Goal: Task Accomplishment & Management: Manage account settings

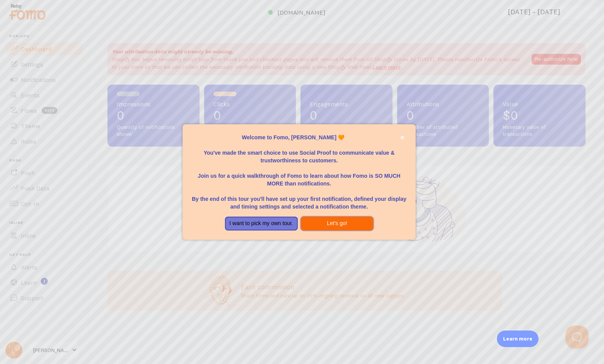
click at [317, 224] on button "Let's go!" at bounding box center [337, 224] width 73 height 14
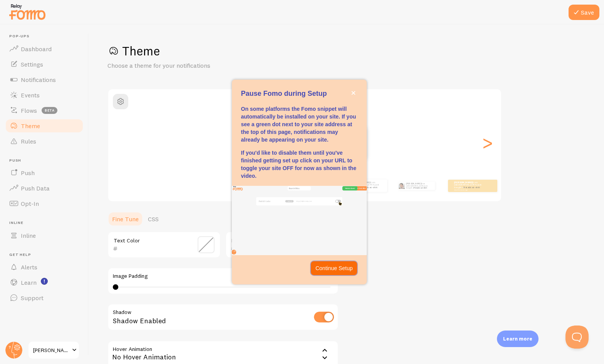
click at [334, 269] on p "Continue Setup" at bounding box center [333, 269] width 37 height 8
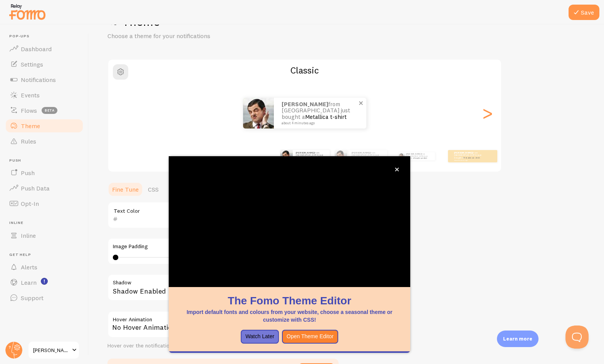
scroll to position [30, 0]
click at [398, 171] on icon "close," at bounding box center [397, 169] width 4 height 4
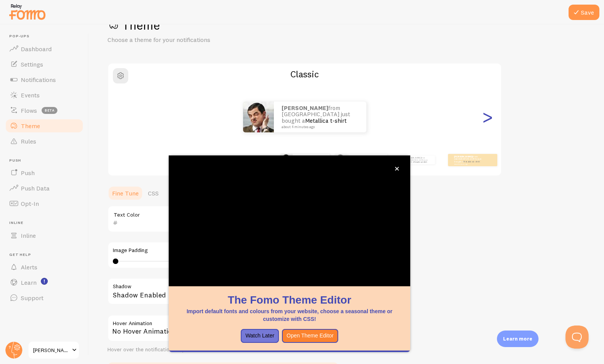
click at [484, 116] on div ">" at bounding box center [486, 116] width 9 height 55
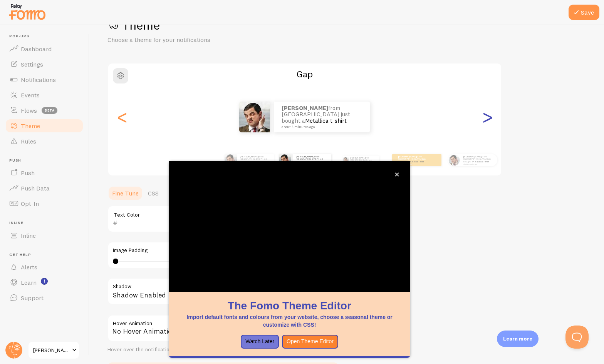
scroll to position [25, 0]
click at [484, 116] on div ">" at bounding box center [486, 117] width 9 height 55
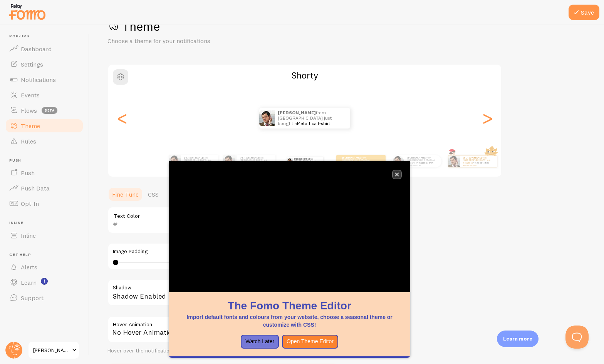
click at [398, 175] on icon "close," at bounding box center [397, 174] width 4 height 4
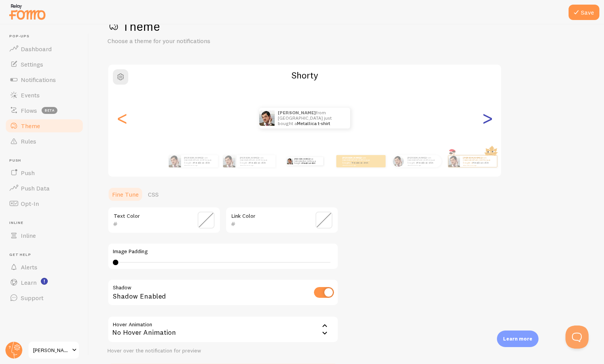
click at [485, 117] on div ">" at bounding box center [486, 117] width 9 height 55
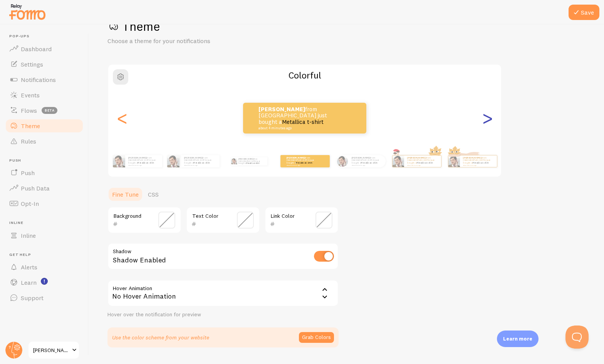
click at [485, 117] on div ">" at bounding box center [486, 117] width 9 height 55
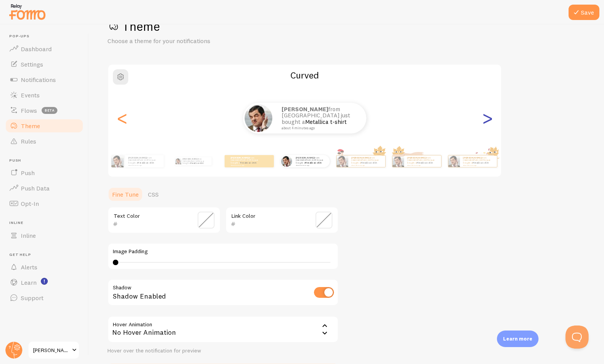
click at [485, 117] on div ">" at bounding box center [486, 117] width 9 height 55
type input "0"
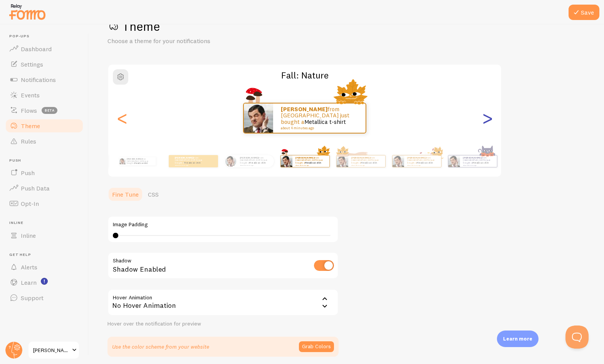
click at [485, 117] on div ">" at bounding box center [486, 117] width 9 height 55
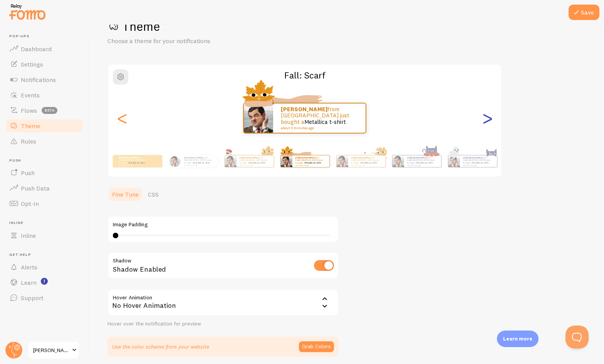
click at [485, 117] on div ">" at bounding box center [486, 117] width 9 height 55
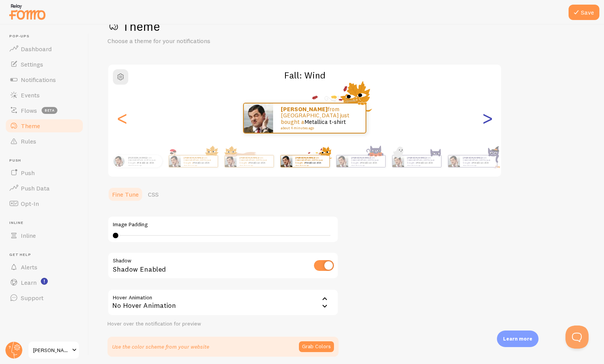
click at [485, 117] on div ">" at bounding box center [486, 117] width 9 height 55
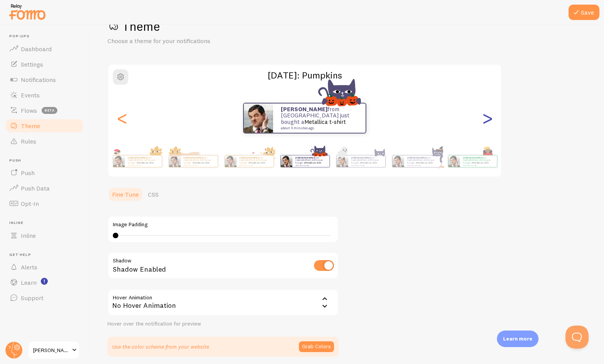
click at [485, 117] on div ">" at bounding box center [486, 117] width 9 height 55
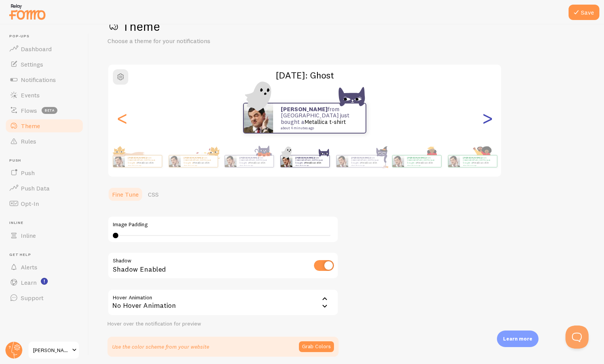
click at [485, 117] on div ">" at bounding box center [486, 117] width 9 height 55
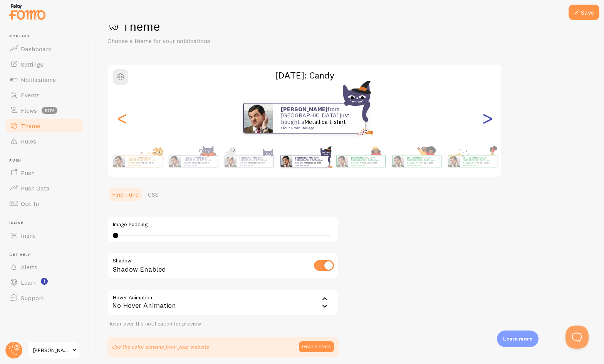
click at [485, 117] on div ">" at bounding box center [486, 117] width 9 height 55
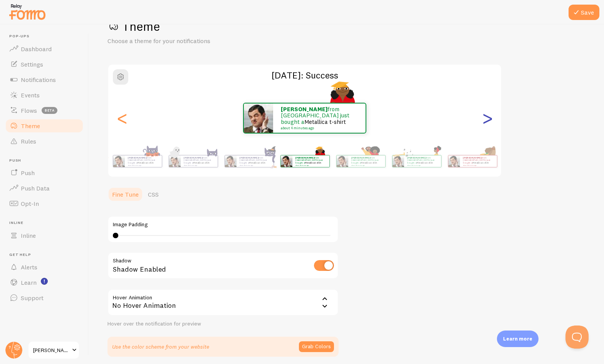
click at [485, 117] on div ">" at bounding box center [486, 117] width 9 height 55
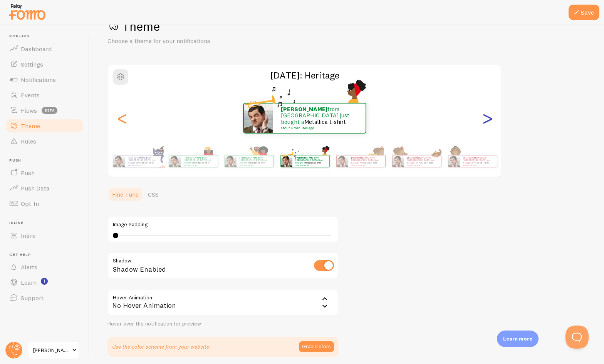
click at [485, 117] on div ">" at bounding box center [486, 117] width 9 height 55
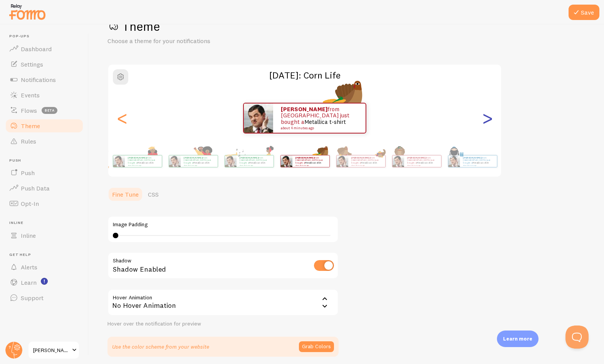
click at [485, 117] on div ">" at bounding box center [486, 117] width 9 height 55
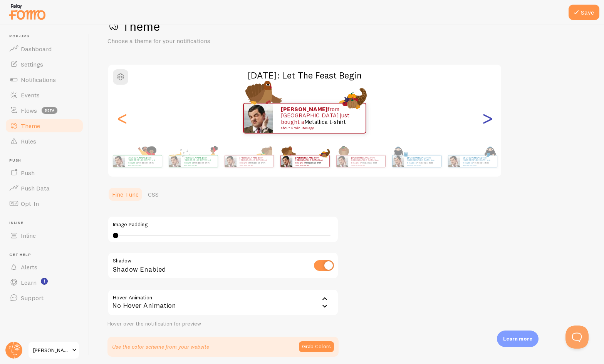
click at [485, 117] on div ">" at bounding box center [486, 117] width 9 height 55
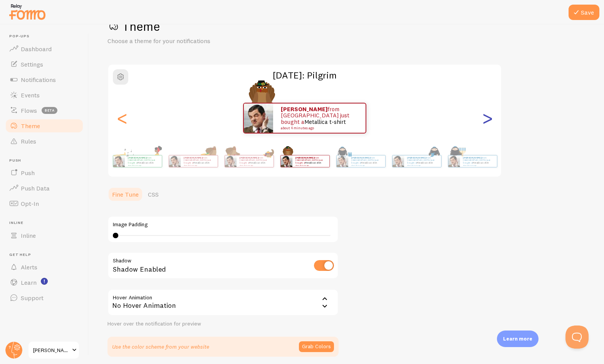
click at [485, 117] on div ">" at bounding box center [486, 117] width 9 height 55
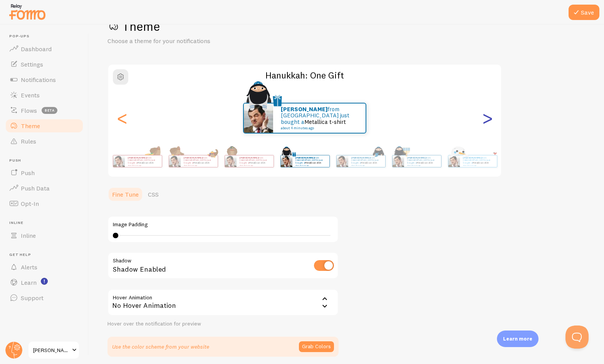
click at [485, 117] on div ">" at bounding box center [486, 117] width 9 height 55
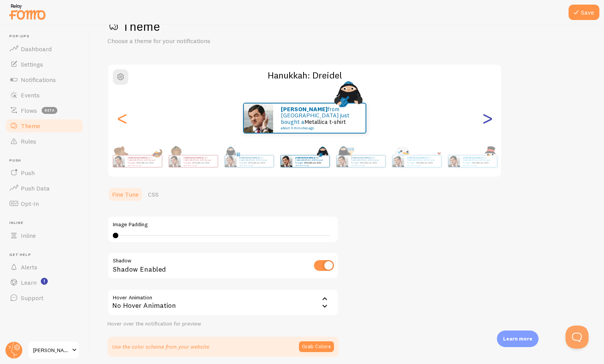
click at [485, 117] on div ">" at bounding box center [486, 117] width 9 height 55
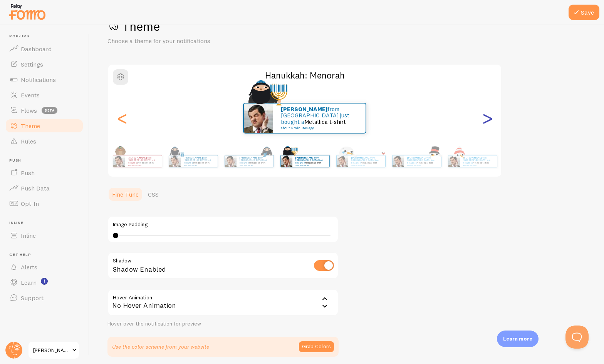
click at [485, 117] on div ">" at bounding box center [486, 117] width 9 height 55
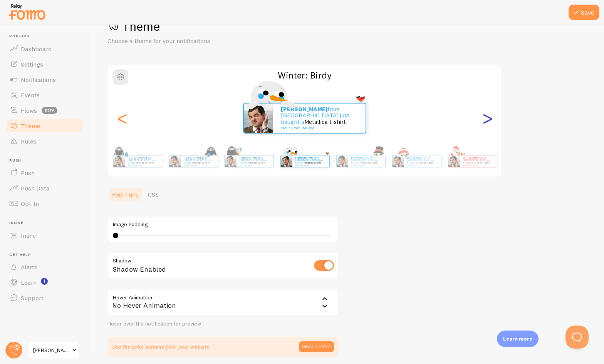
click at [485, 117] on div ">" at bounding box center [486, 117] width 9 height 55
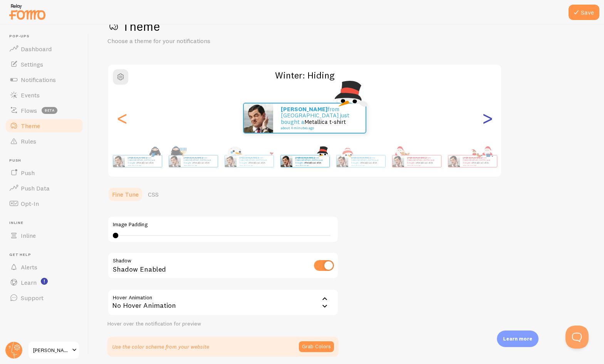
click at [485, 117] on div ">" at bounding box center [486, 117] width 9 height 55
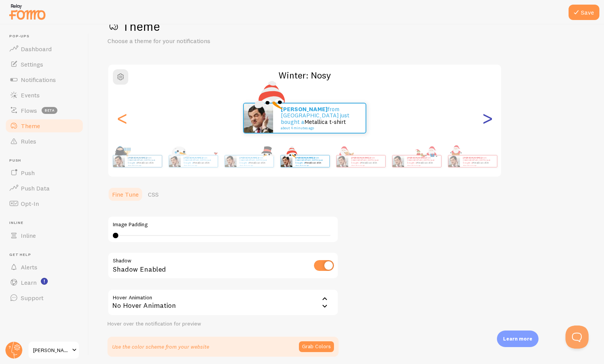
click at [485, 117] on div ">" at bounding box center [486, 117] width 9 height 55
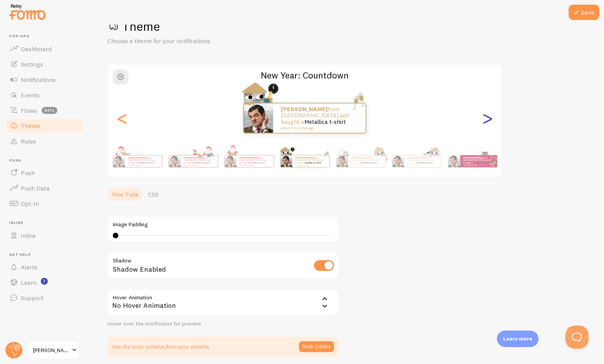
click at [485, 117] on div ">" at bounding box center [486, 117] width 9 height 55
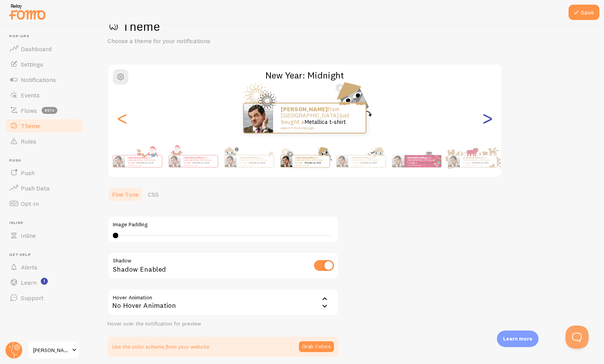
click at [485, 117] on div ">" at bounding box center [486, 117] width 9 height 55
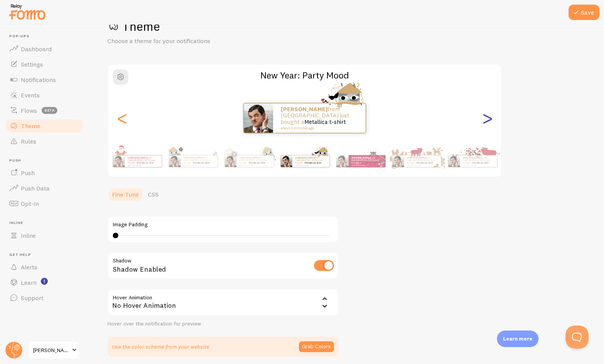
click at [485, 117] on div ">" at bounding box center [486, 117] width 9 height 55
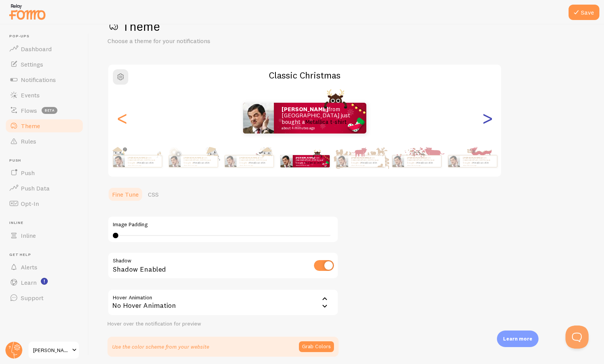
click at [485, 117] on div ">" at bounding box center [486, 117] width 9 height 55
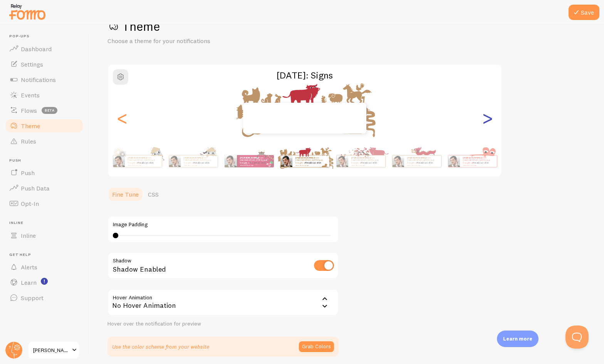
click at [485, 117] on div ">" at bounding box center [486, 117] width 9 height 55
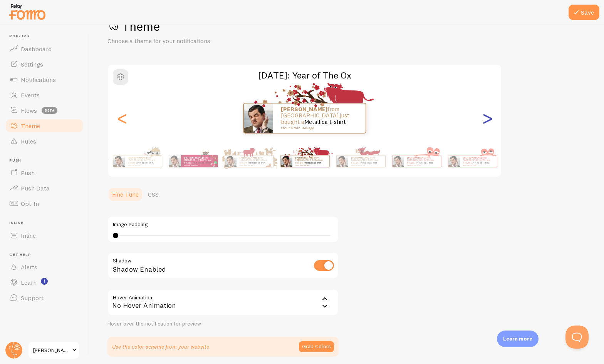
click at [485, 117] on div ">" at bounding box center [486, 117] width 9 height 55
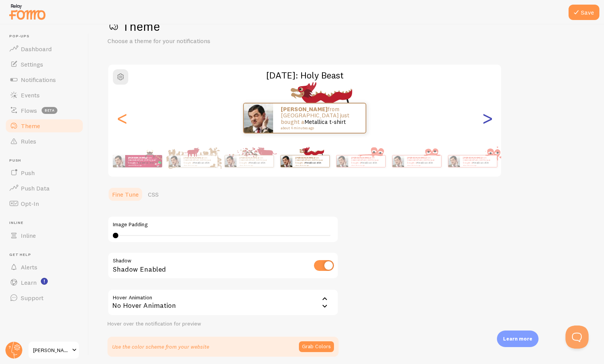
click at [485, 117] on div ">" at bounding box center [486, 117] width 9 height 55
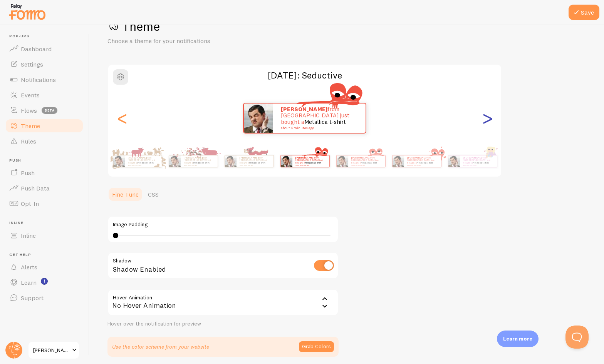
click at [485, 117] on div ">" at bounding box center [486, 117] width 9 height 55
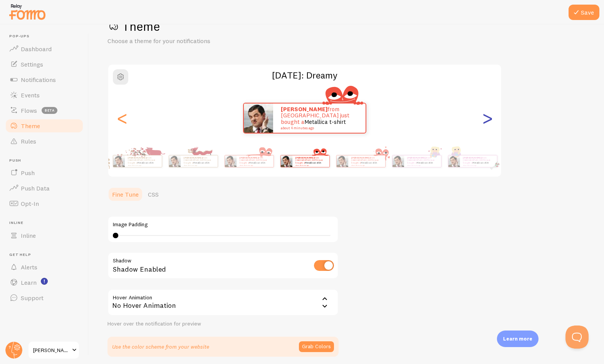
click at [485, 117] on div ">" at bounding box center [486, 117] width 9 height 55
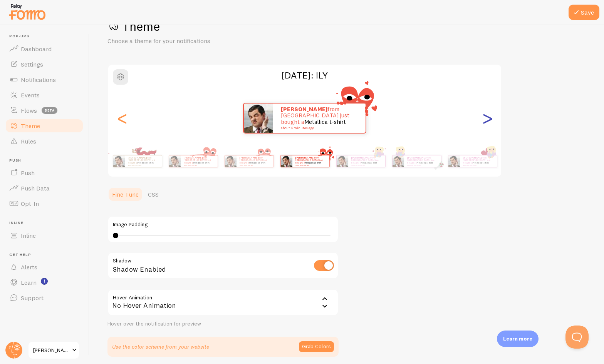
click at [485, 117] on div ">" at bounding box center [486, 117] width 9 height 55
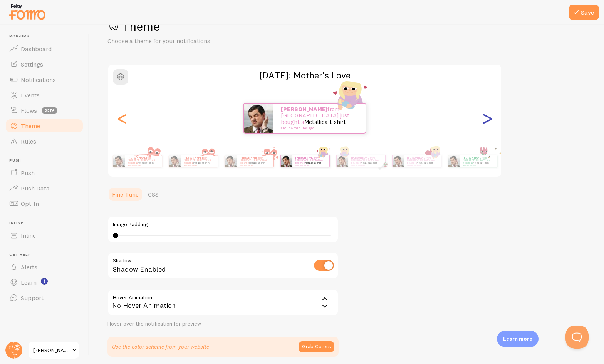
click at [485, 117] on div ">" at bounding box center [486, 117] width 9 height 55
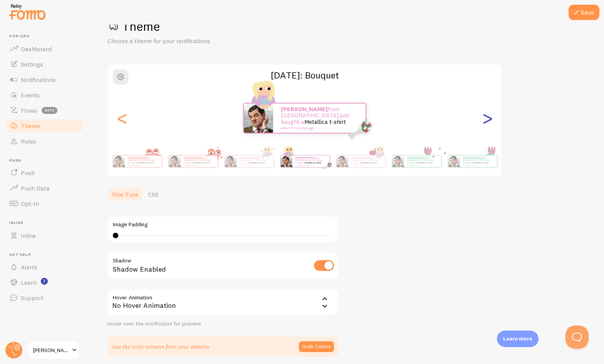
click at [485, 117] on div ">" at bounding box center [486, 117] width 9 height 55
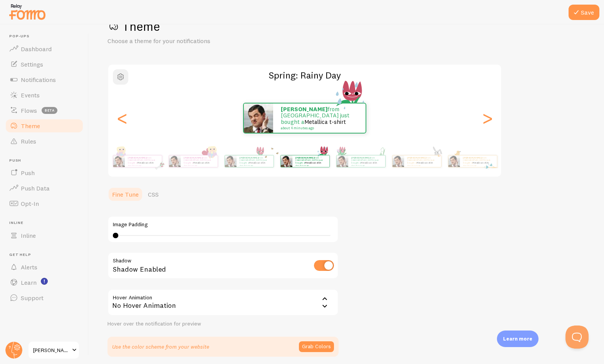
click at [121, 77] on span "button" at bounding box center [120, 76] width 9 height 9
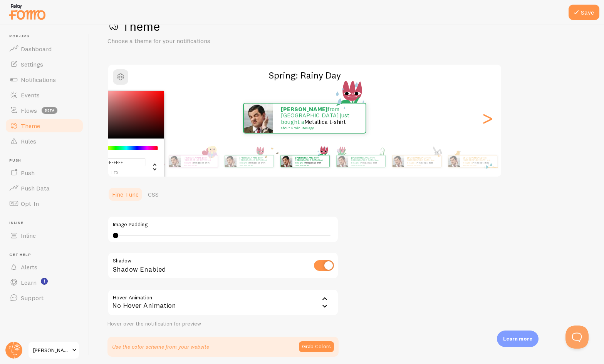
click at [85, 103] on header "Pop-ups Dashboard Settings Notifications Events Flows beta Theme Rules [GEOGRAP…" at bounding box center [44, 195] width 89 height 340
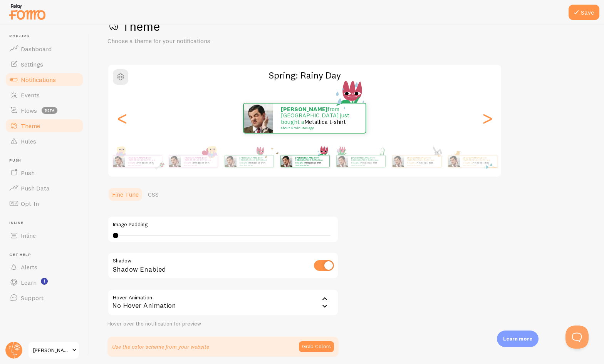
click at [48, 76] on span "Notifications" at bounding box center [38, 80] width 35 height 8
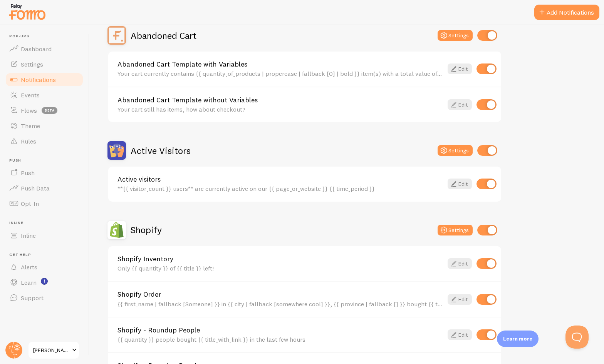
scroll to position [256, 0]
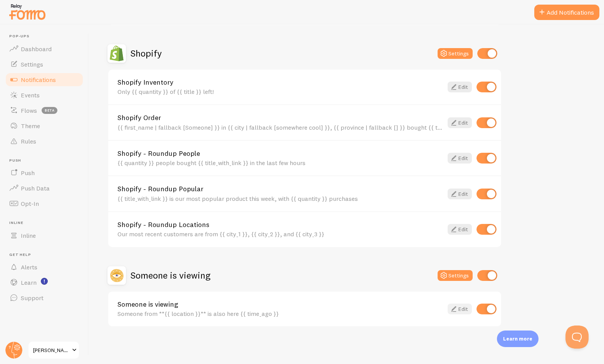
click at [458, 306] on icon at bounding box center [453, 309] width 9 height 9
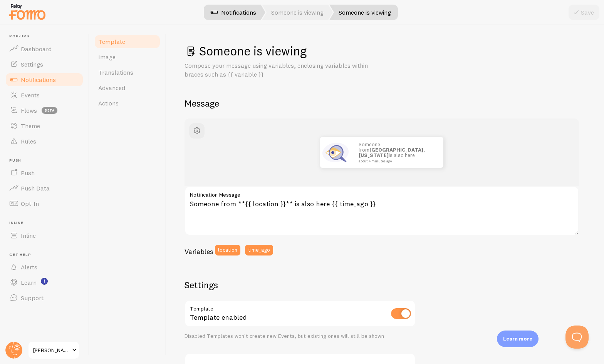
click at [220, 12] on link "Notifications" at bounding box center [233, 12] width 64 height 15
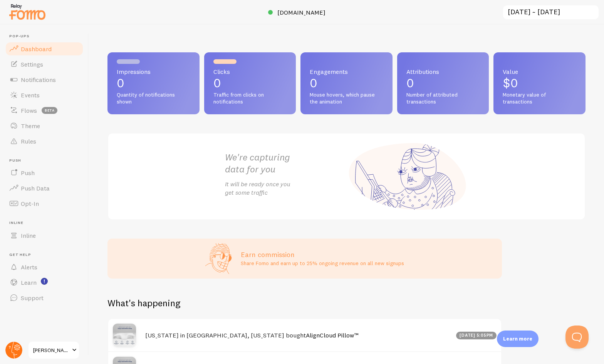
click at [17, 352] on circle at bounding box center [13, 350] width 17 height 17
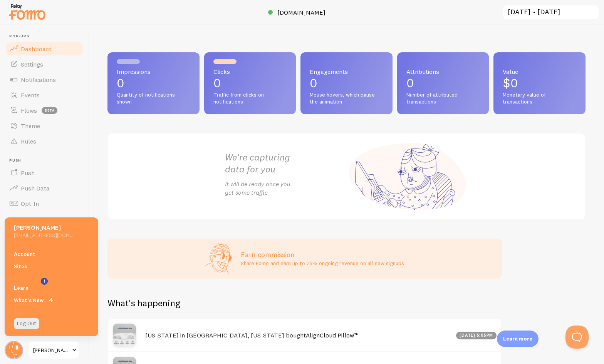
click at [21, 343] on div at bounding box center [14, 350] width 18 height 18
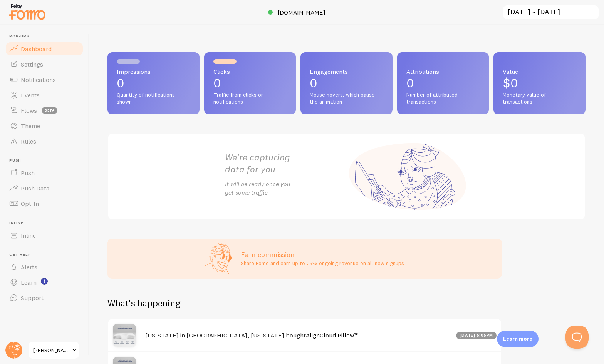
scroll to position [91, 0]
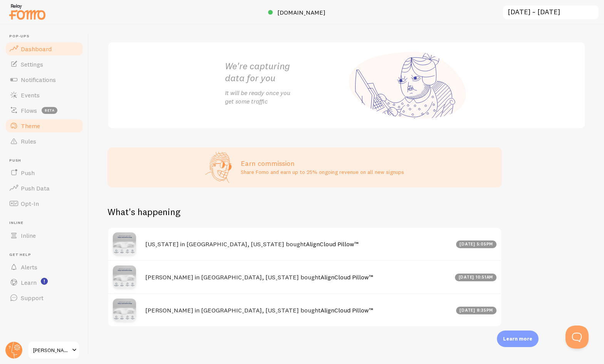
click at [36, 124] on span "Theme" at bounding box center [30, 126] width 19 height 8
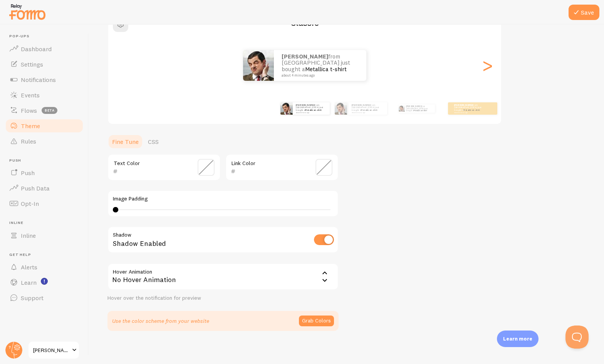
scroll to position [81, 0]
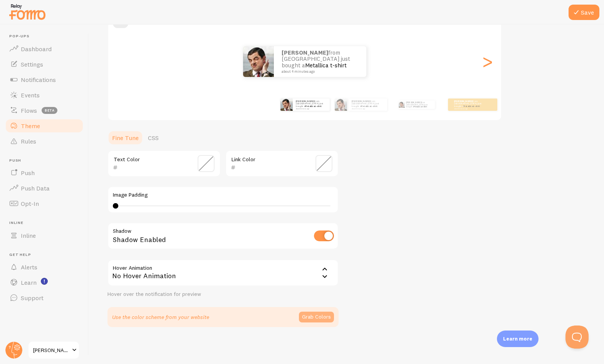
click at [306, 319] on button "Grab Colors" at bounding box center [316, 317] width 35 height 11
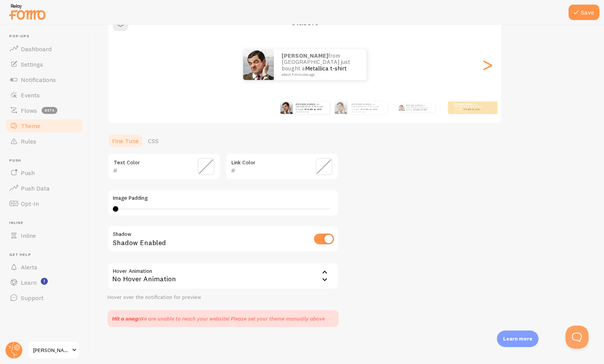
scroll to position [0, 0]
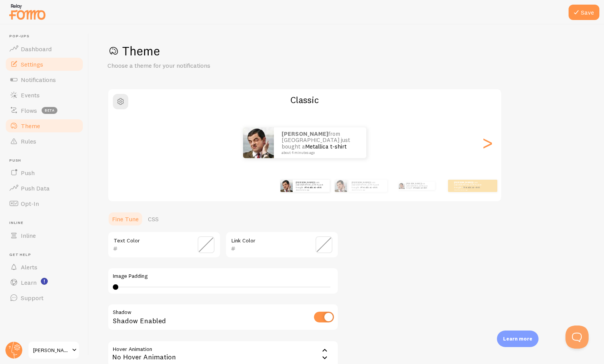
click at [34, 57] on link "Settings" at bounding box center [44, 64] width 79 height 15
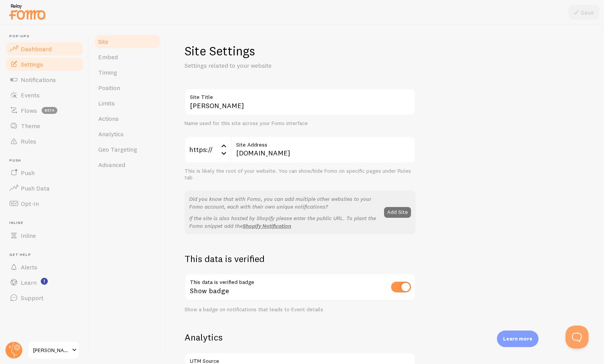
click at [35, 49] on span "Dashboard" at bounding box center [36, 49] width 31 height 8
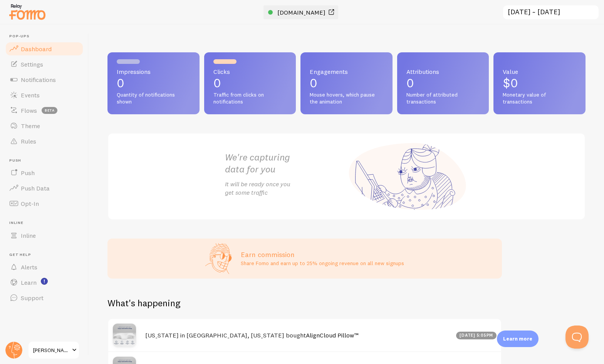
click at [308, 10] on span "[DOMAIN_NAME]" at bounding box center [301, 12] width 48 height 8
